Goal: Information Seeking & Learning: Learn about a topic

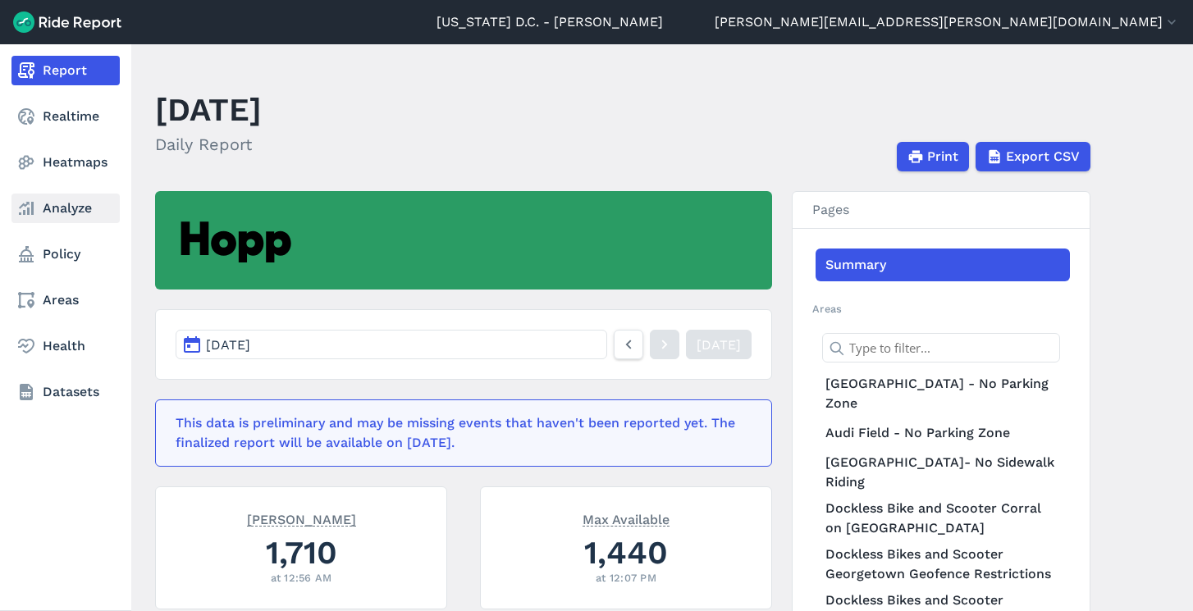
click at [60, 206] on link "Analyze" at bounding box center [65, 209] width 108 height 30
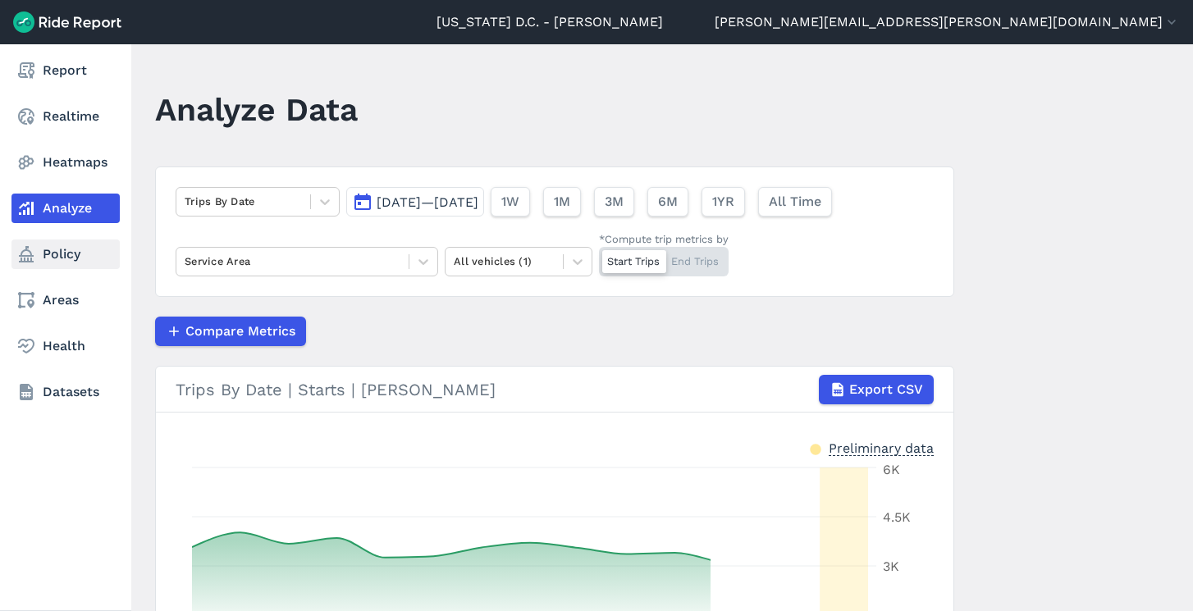
click at [71, 249] on link "Policy" at bounding box center [65, 255] width 108 height 30
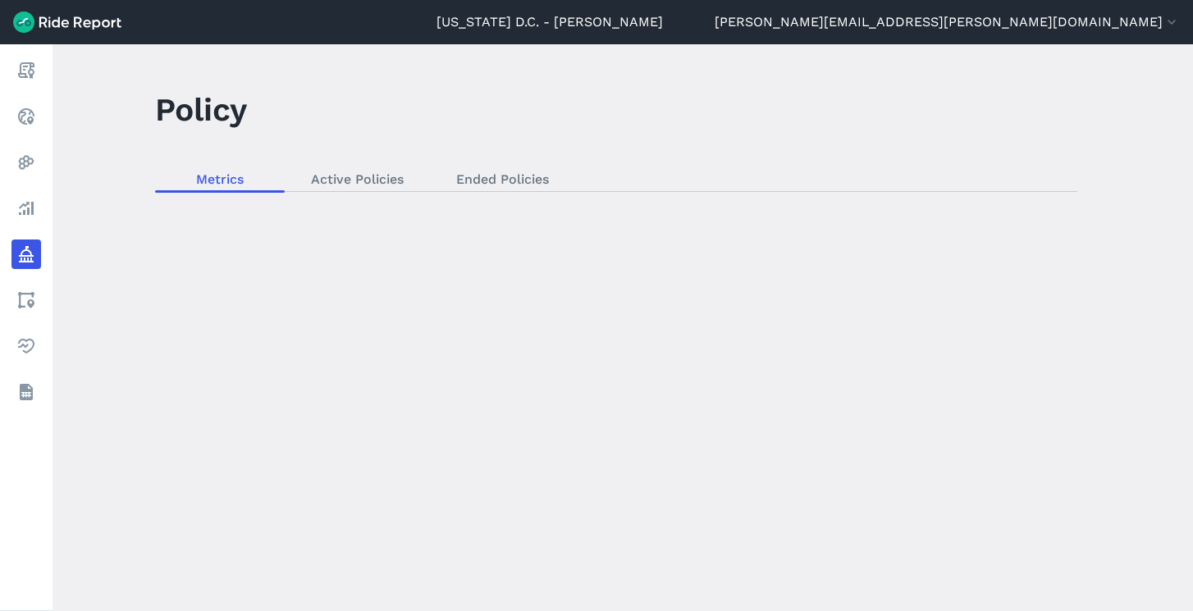
click at [335, 178] on div "loading" at bounding box center [623, 327] width 1140 height 567
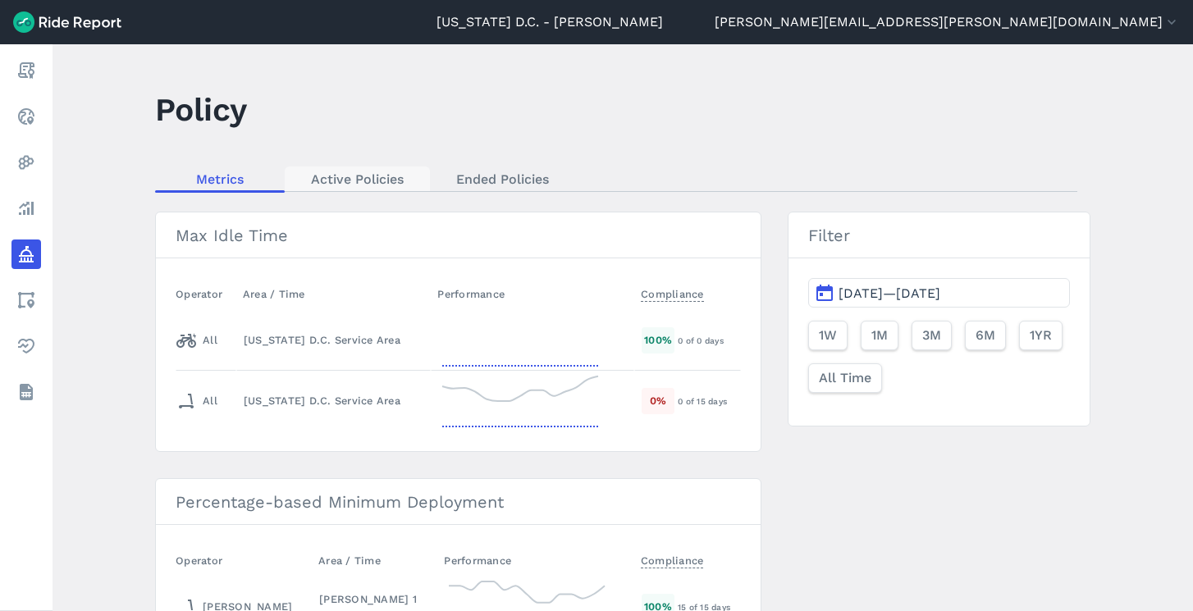
click at [361, 185] on link "Active Policies" at bounding box center [357, 179] width 145 height 25
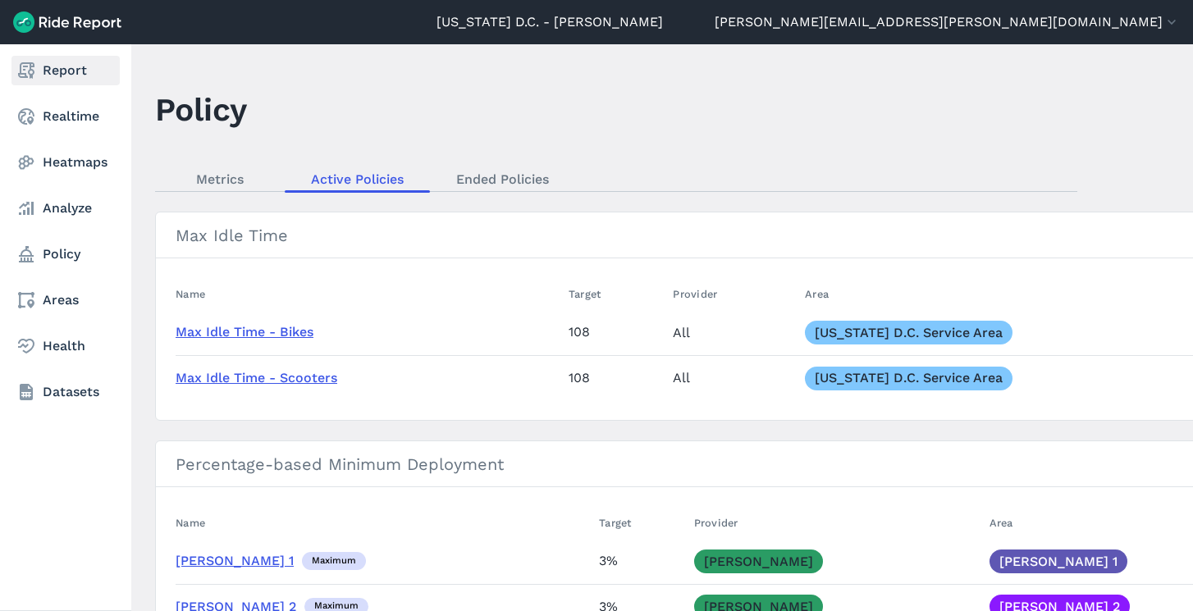
click at [57, 72] on link "Report" at bounding box center [65, 71] width 108 height 30
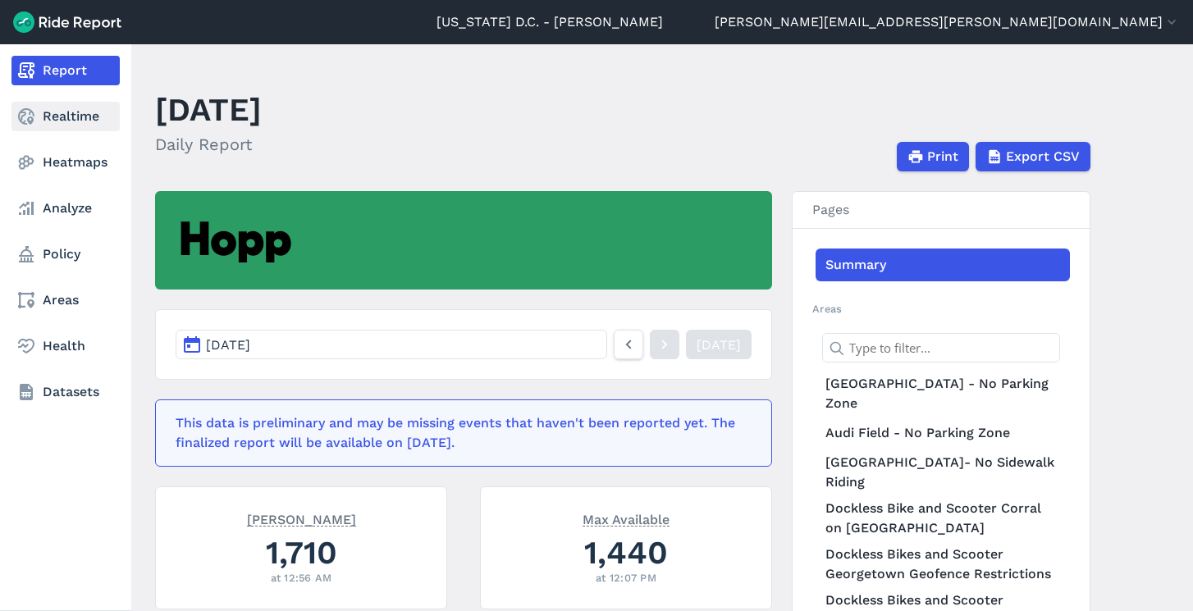
click at [64, 119] on link "Realtime" at bounding box center [65, 117] width 108 height 30
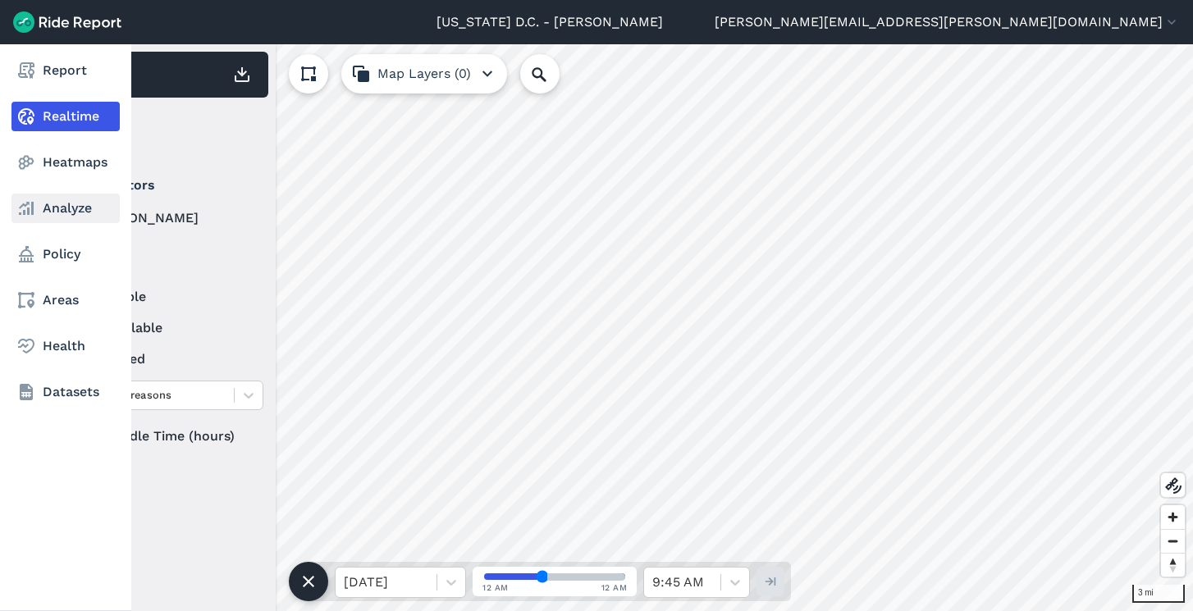
click at [61, 213] on link "Analyze" at bounding box center [65, 209] width 108 height 30
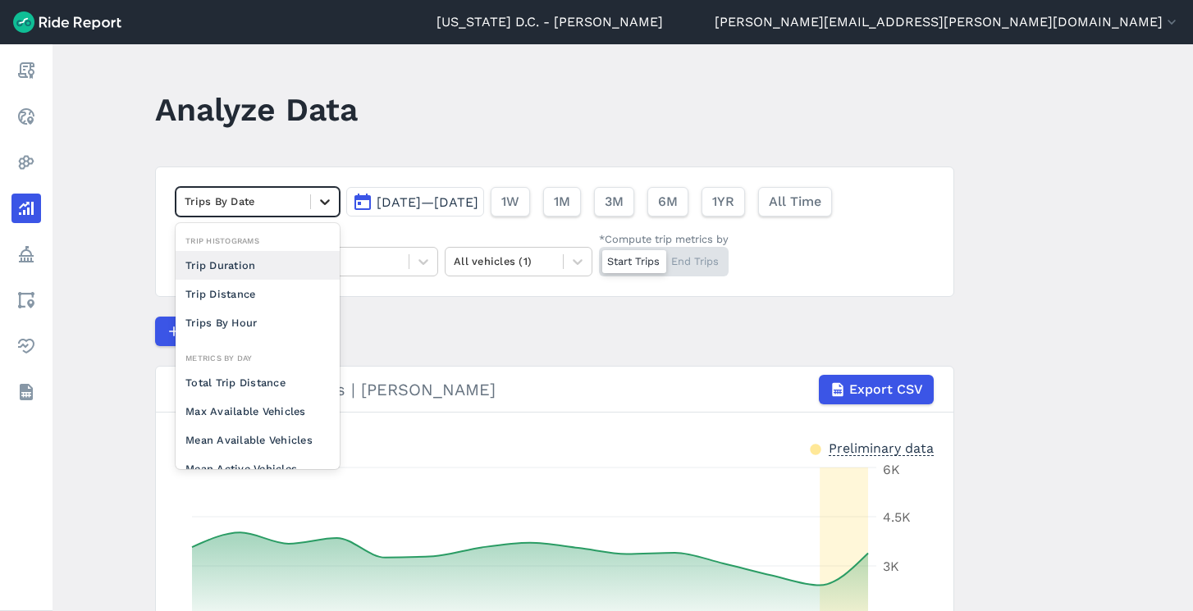
click at [324, 205] on icon at bounding box center [325, 202] width 16 height 16
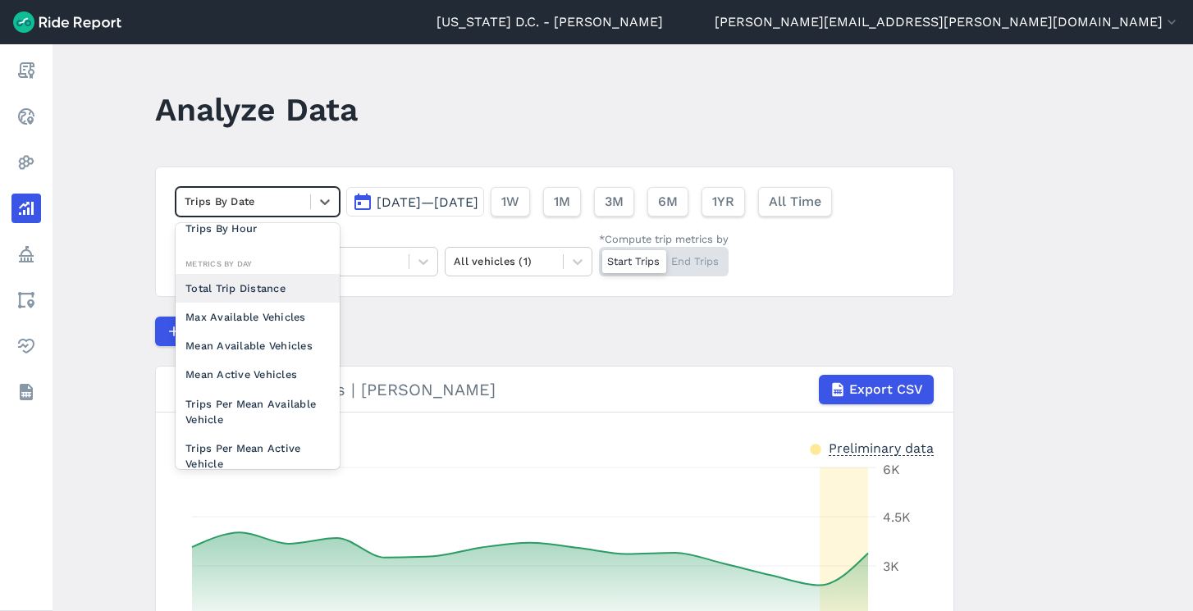
scroll to position [96, 0]
click at [265, 315] on div "Max Available Vehicles" at bounding box center [258, 315] width 164 height 29
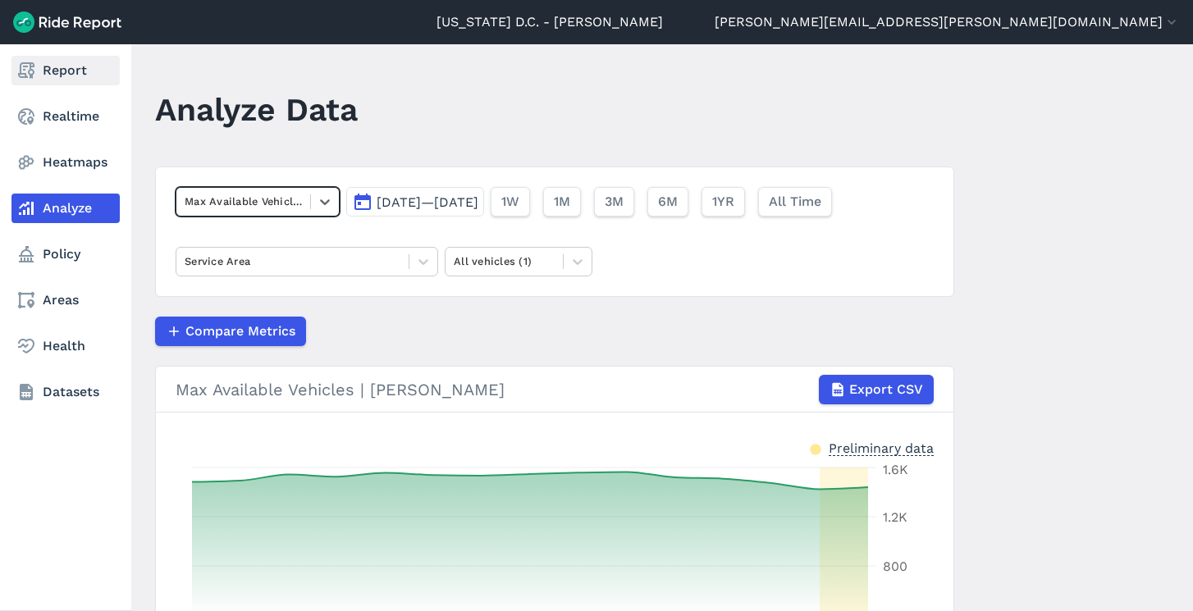
click at [56, 78] on link "Report" at bounding box center [65, 71] width 108 height 30
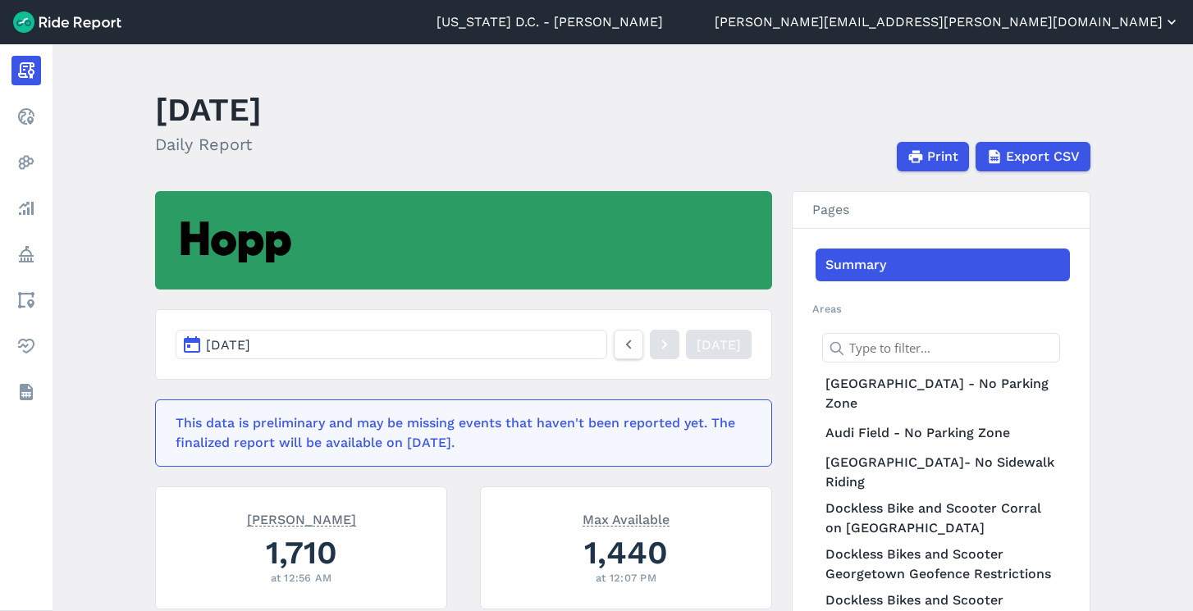
click at [1077, 16] on button "[PERSON_NAME][EMAIL_ADDRESS][PERSON_NAME][DOMAIN_NAME]" at bounding box center [947, 22] width 465 height 20
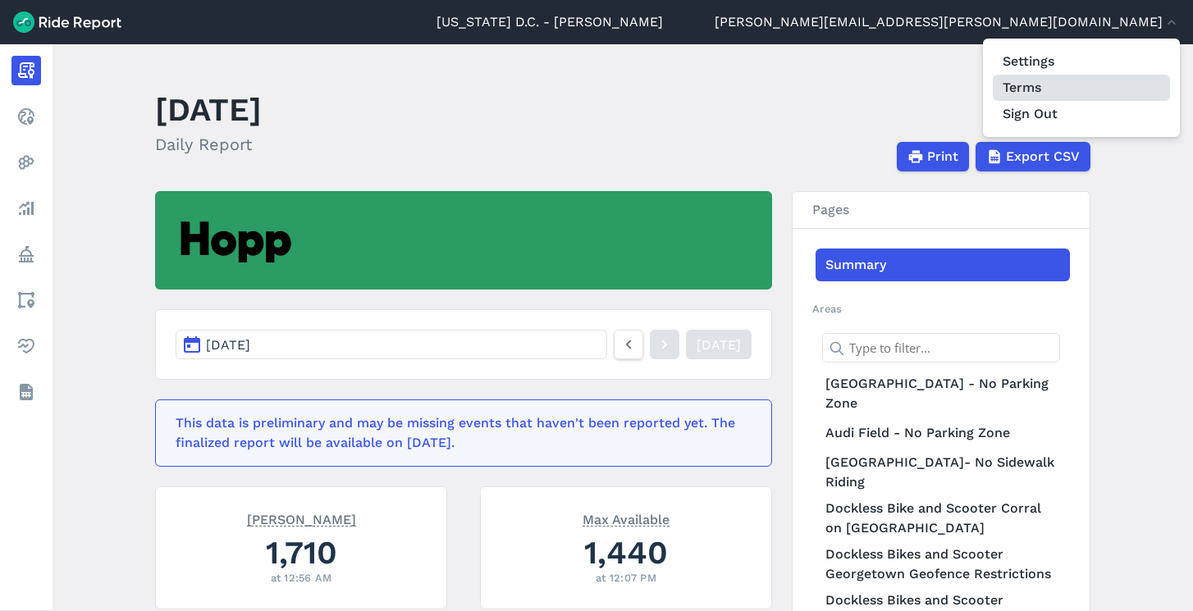
click at [1021, 89] on link "Terms" at bounding box center [1081, 88] width 177 height 26
click at [26, 209] on div at bounding box center [596, 305] width 1193 height 611
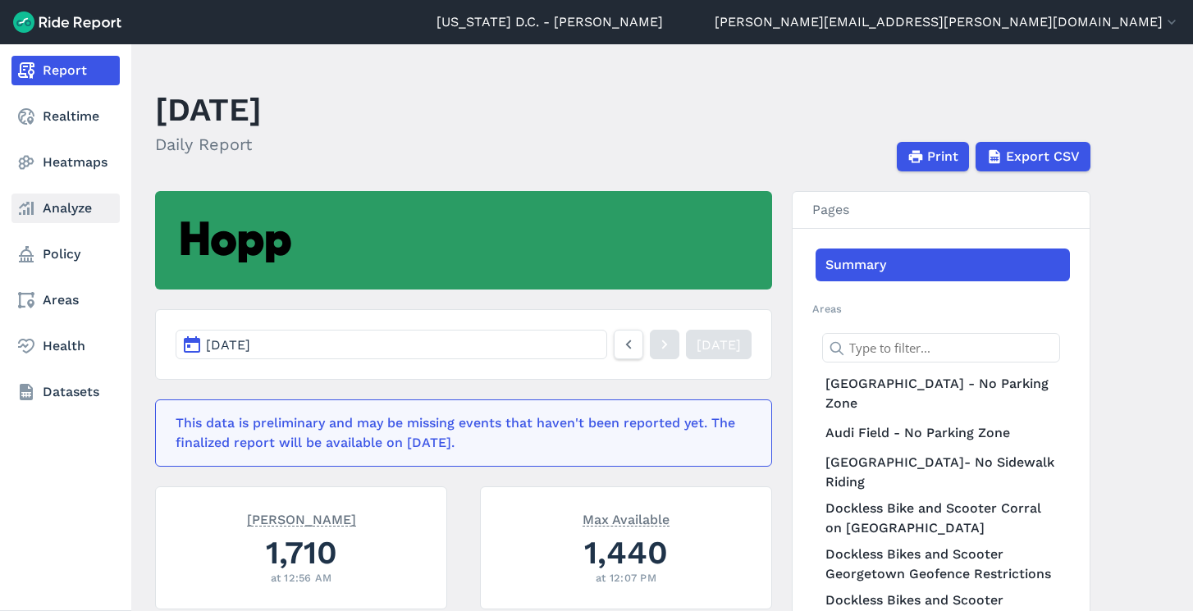
click at [45, 208] on link "Analyze" at bounding box center [65, 209] width 108 height 30
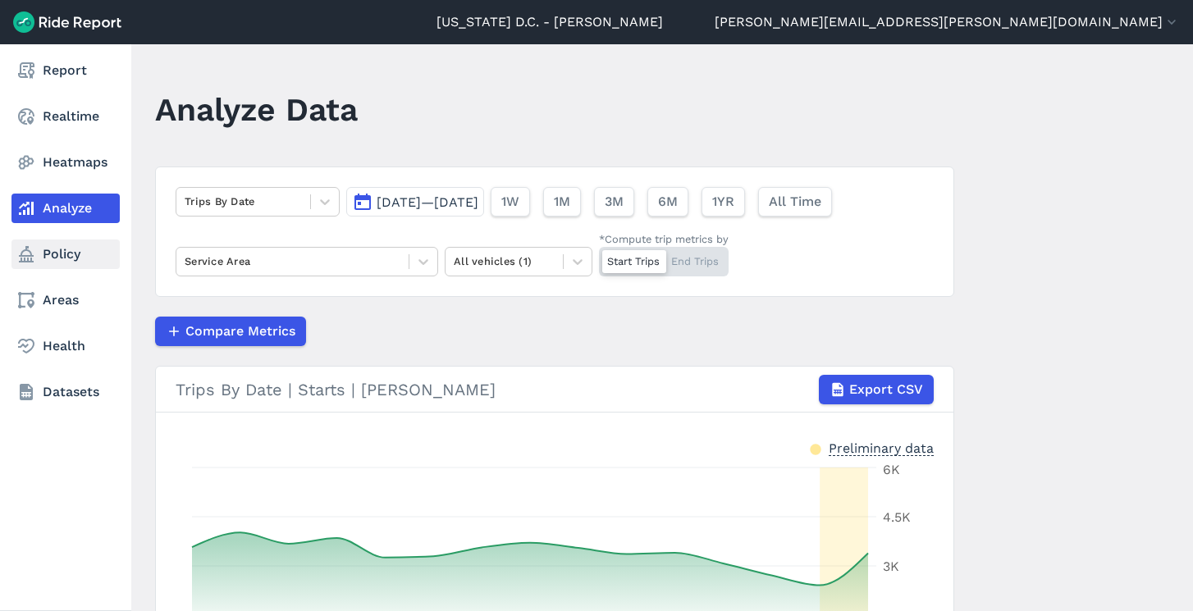
click at [46, 255] on link "Policy" at bounding box center [65, 255] width 108 height 30
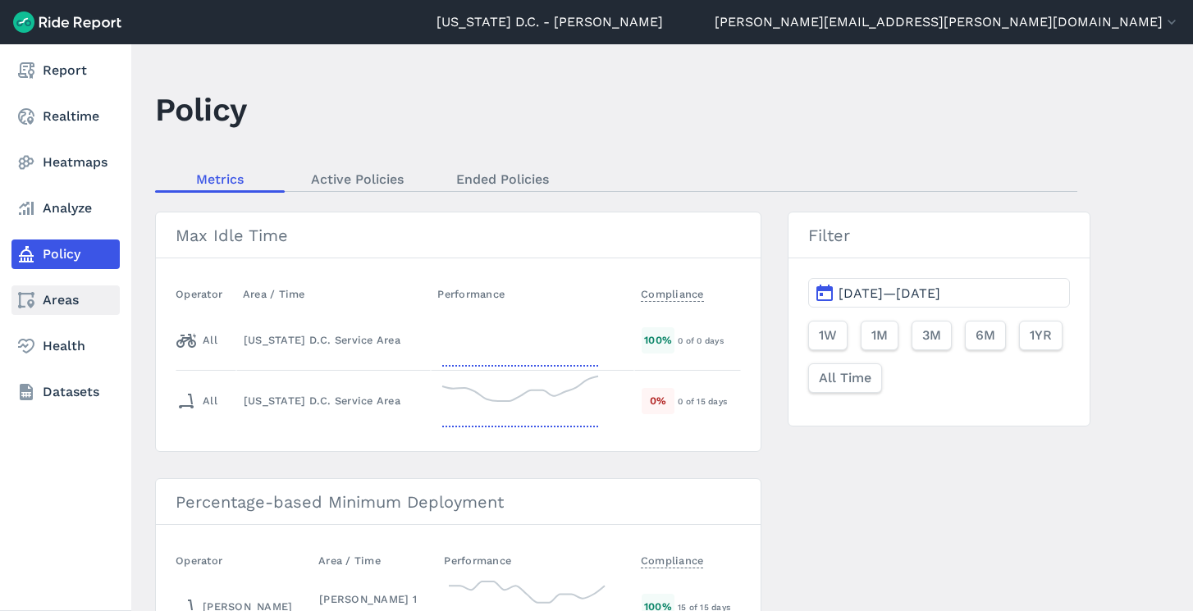
click at [53, 298] on link "Areas" at bounding box center [65, 301] width 108 height 30
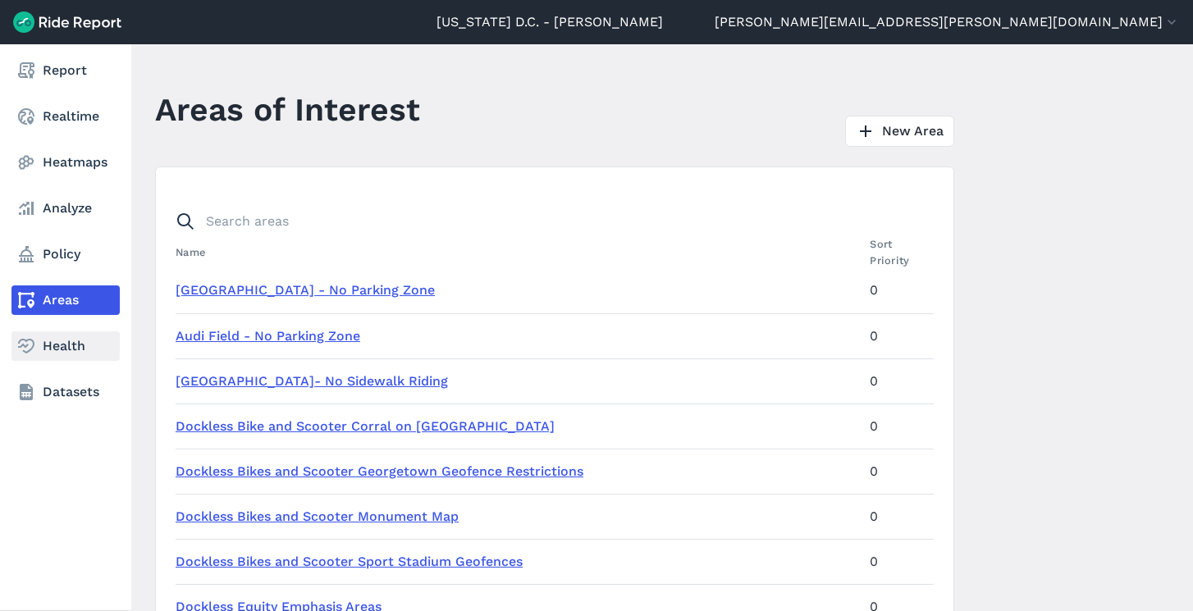
click at [65, 340] on link "Health" at bounding box center [65, 346] width 108 height 30
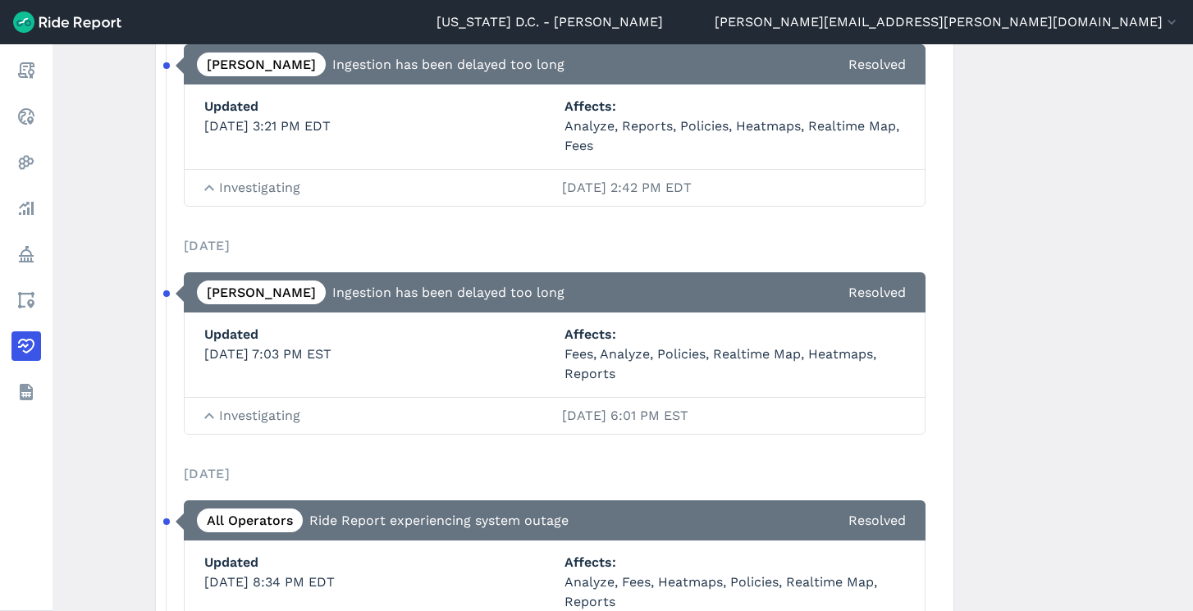
scroll to position [2212, 0]
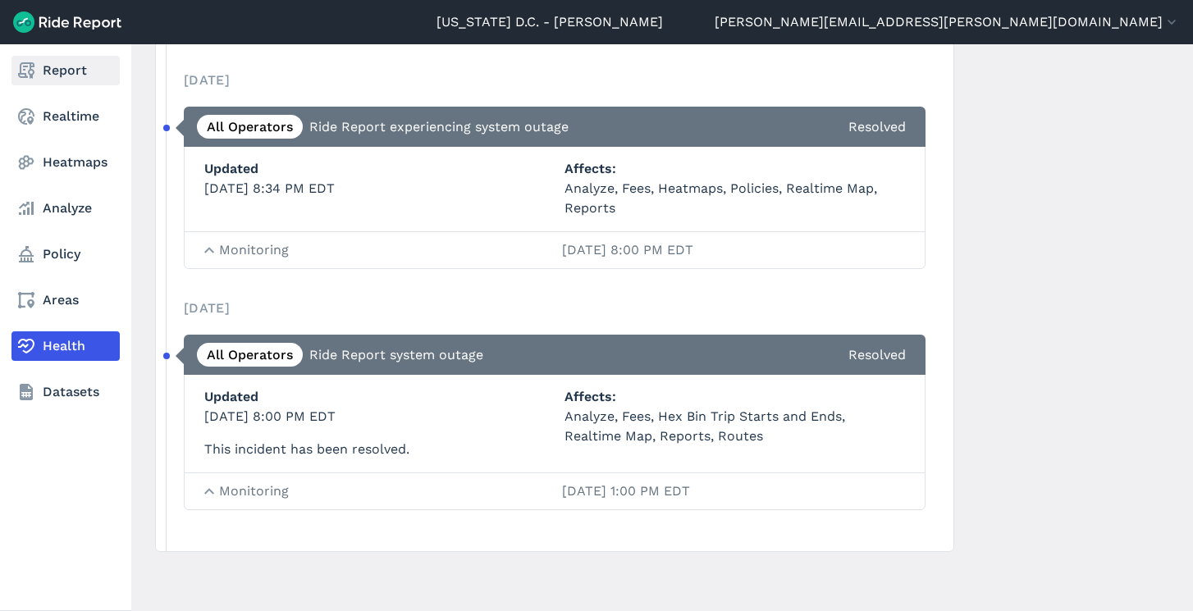
click at [59, 71] on link "Report" at bounding box center [65, 71] width 108 height 30
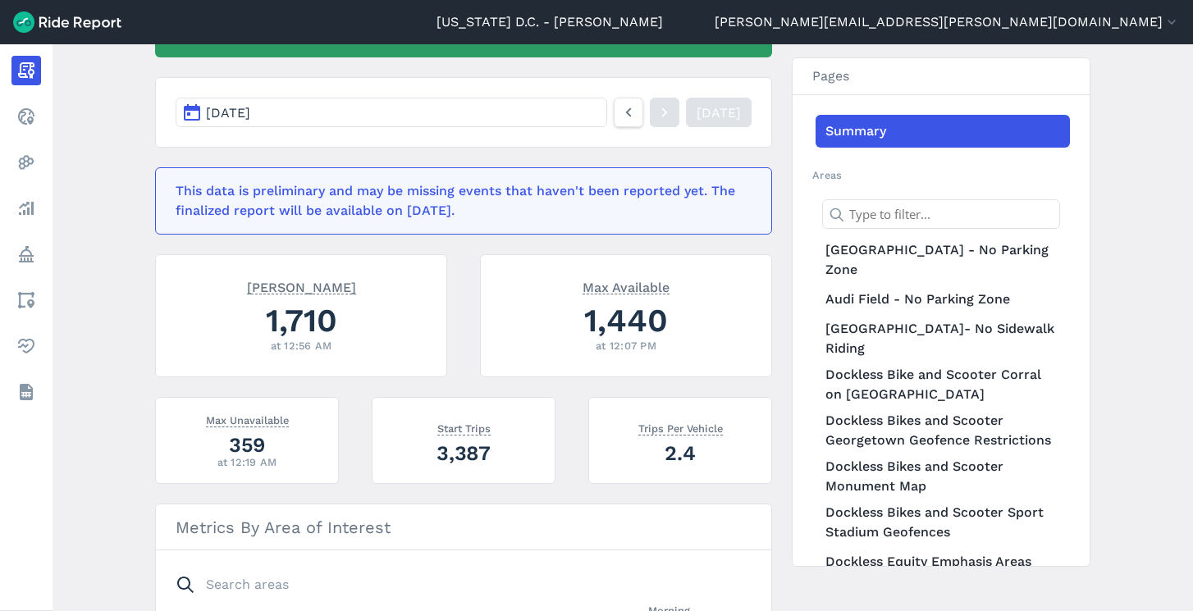
scroll to position [234, 0]
click at [626, 331] on div "1,440" at bounding box center [625, 318] width 251 height 45
